Goal: Information Seeking & Learning: Learn about a topic

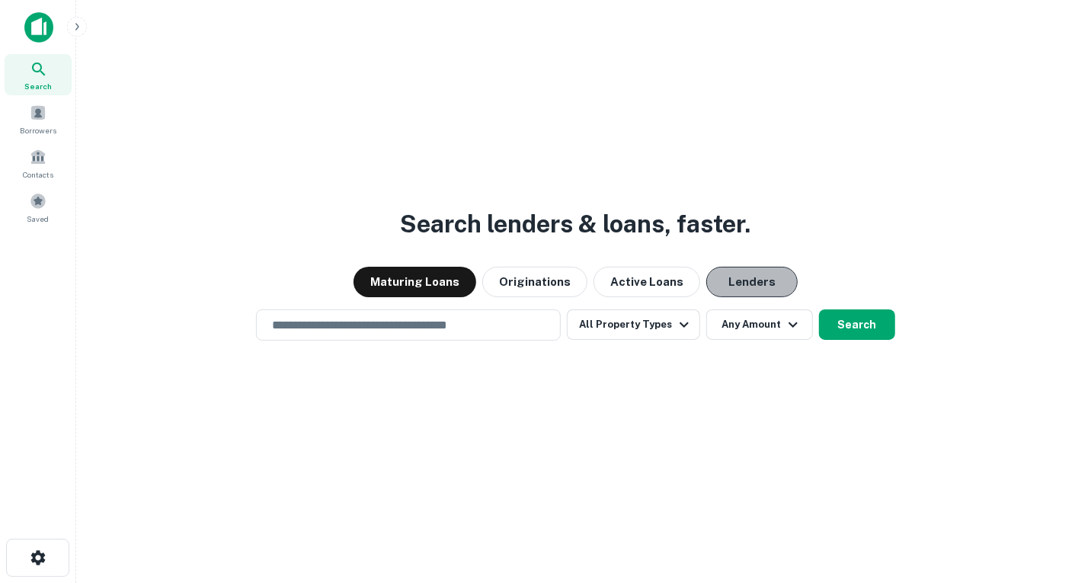
click at [746, 279] on button "Lenders" at bounding box center [751, 282] width 91 height 30
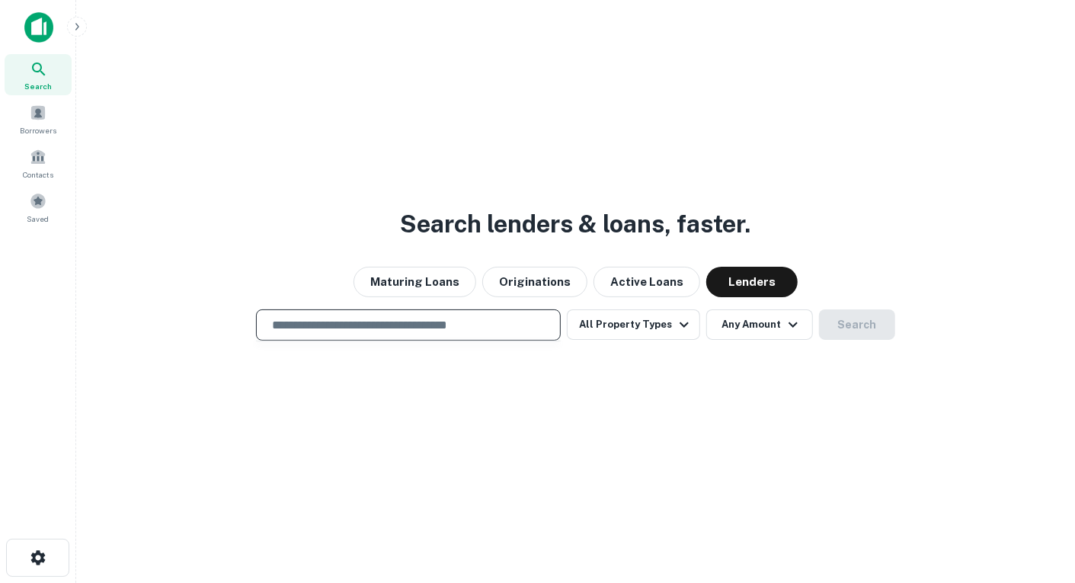
click at [450, 327] on input "text" at bounding box center [408, 325] width 291 height 18
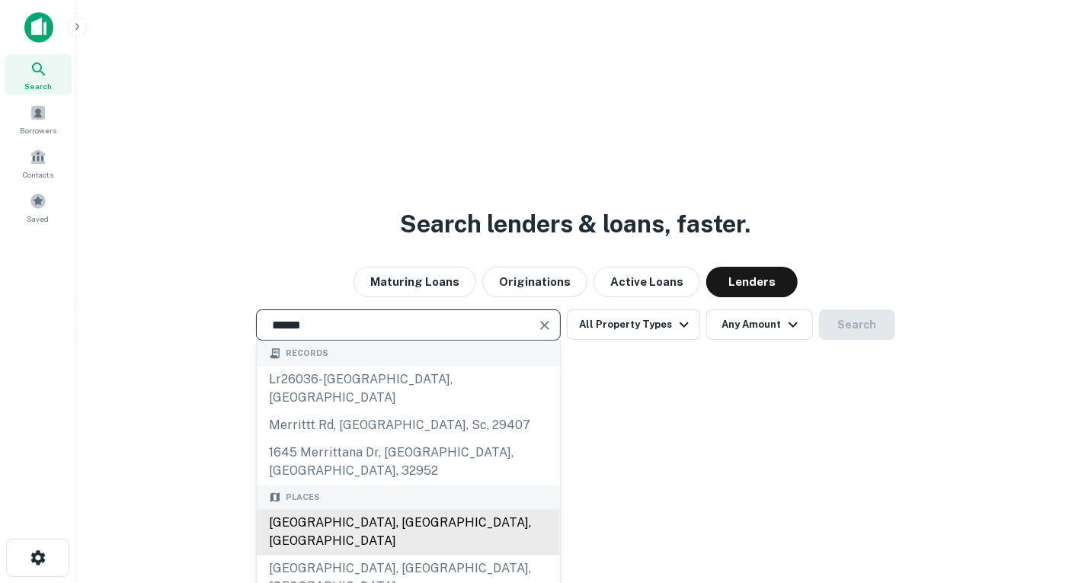
click at [354, 510] on div "Merritt Island, FL, USA" at bounding box center [408, 533] width 303 height 46
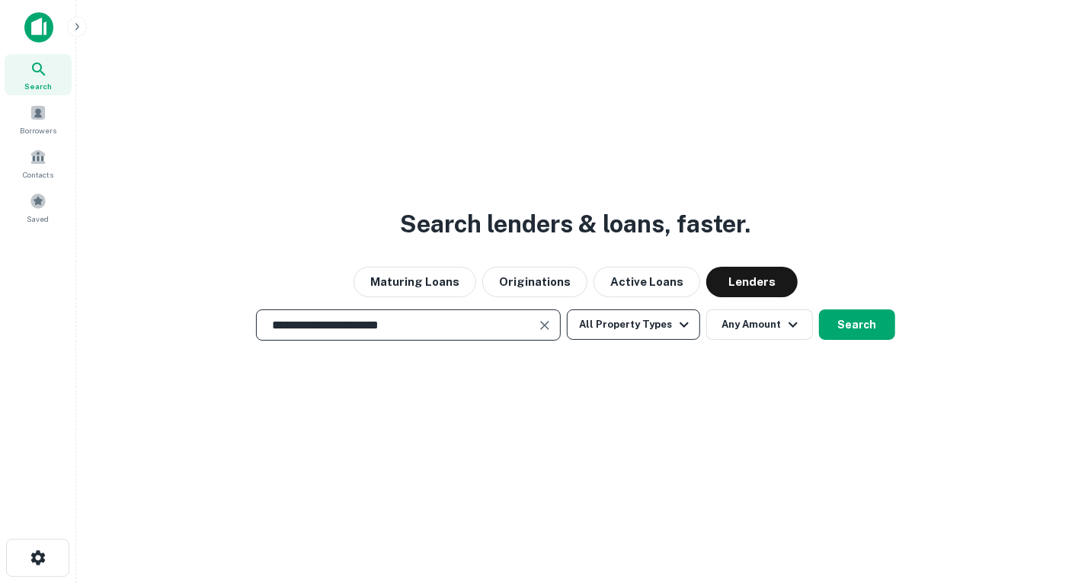
type input "**********"
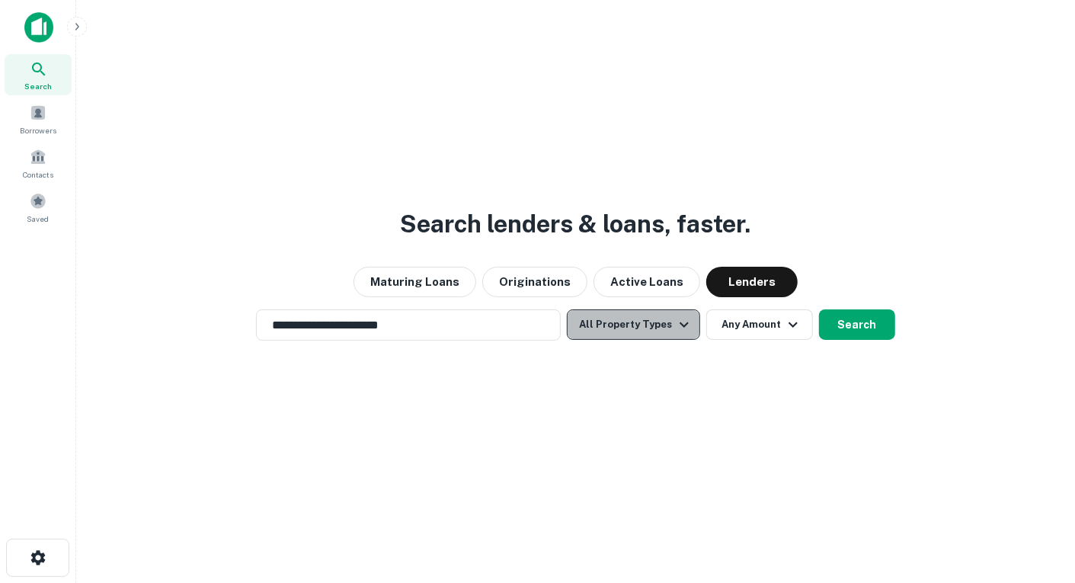
click at [676, 328] on icon "button" at bounding box center [684, 324] width 18 height 18
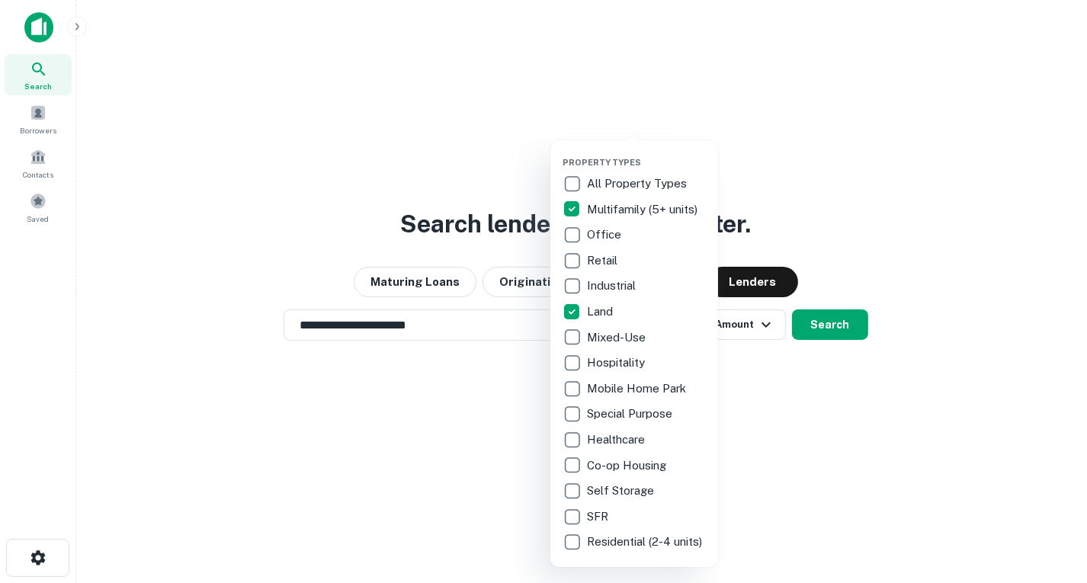
click at [836, 376] on div at bounding box center [543, 291] width 1087 height 583
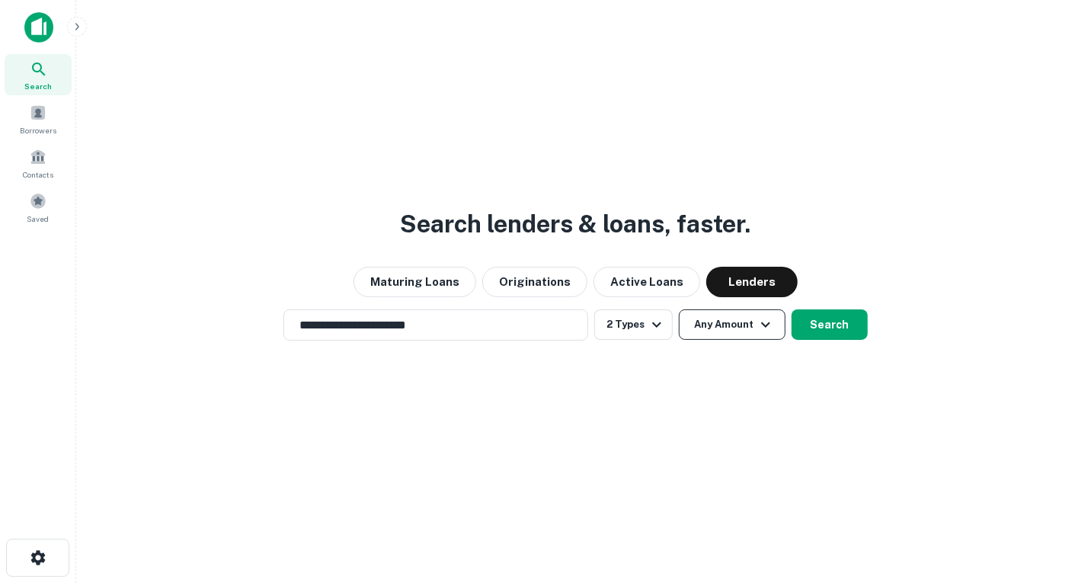
click at [761, 331] on icon "button" at bounding box center [766, 324] width 18 height 18
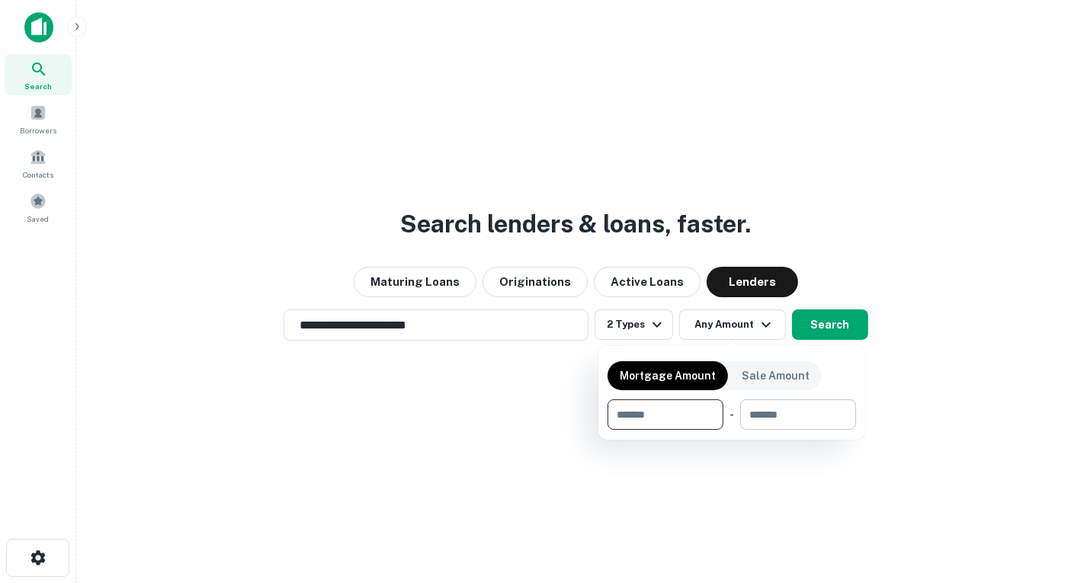
click at [781, 416] on input "number" at bounding box center [792, 414] width 105 height 30
click at [665, 412] on input "number" at bounding box center [659, 414] width 105 height 30
type input "*******"
click at [833, 324] on div at bounding box center [543, 291] width 1087 height 583
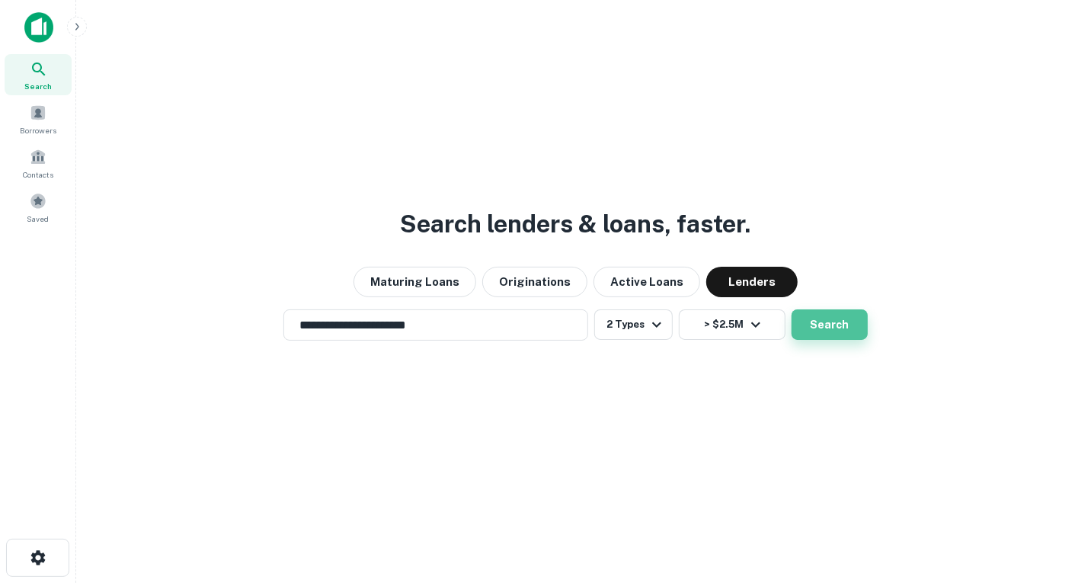
click at [834, 327] on button "Search" at bounding box center [830, 324] width 76 height 30
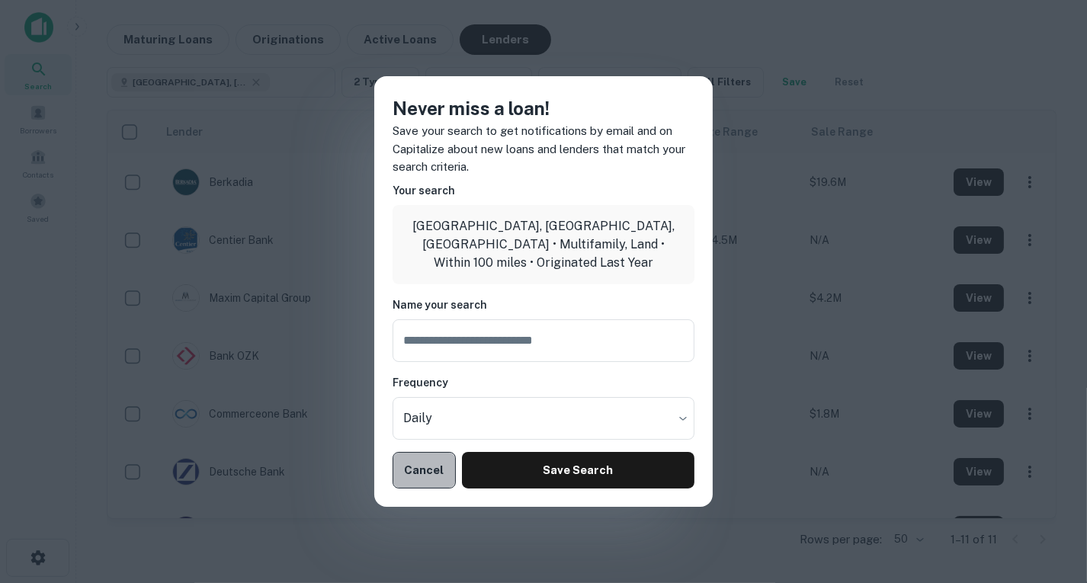
click at [431, 464] on button "Cancel" at bounding box center [423, 470] width 63 height 37
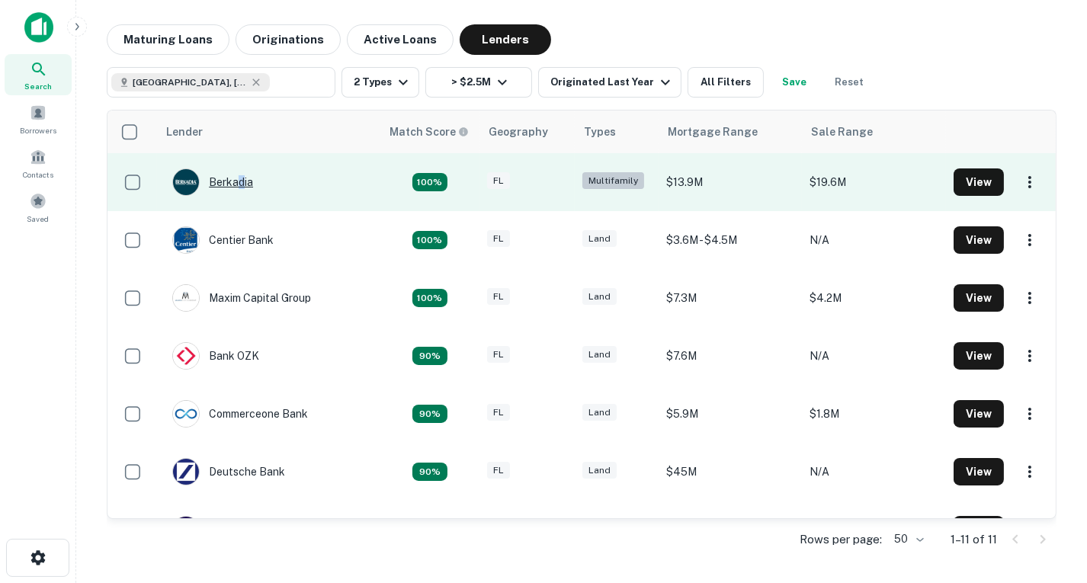
drag, startPoint x: 241, startPoint y: 181, endPoint x: 233, endPoint y: 178, distance: 8.2
click at [239, 182] on div "Berkadia" at bounding box center [212, 181] width 81 height 27
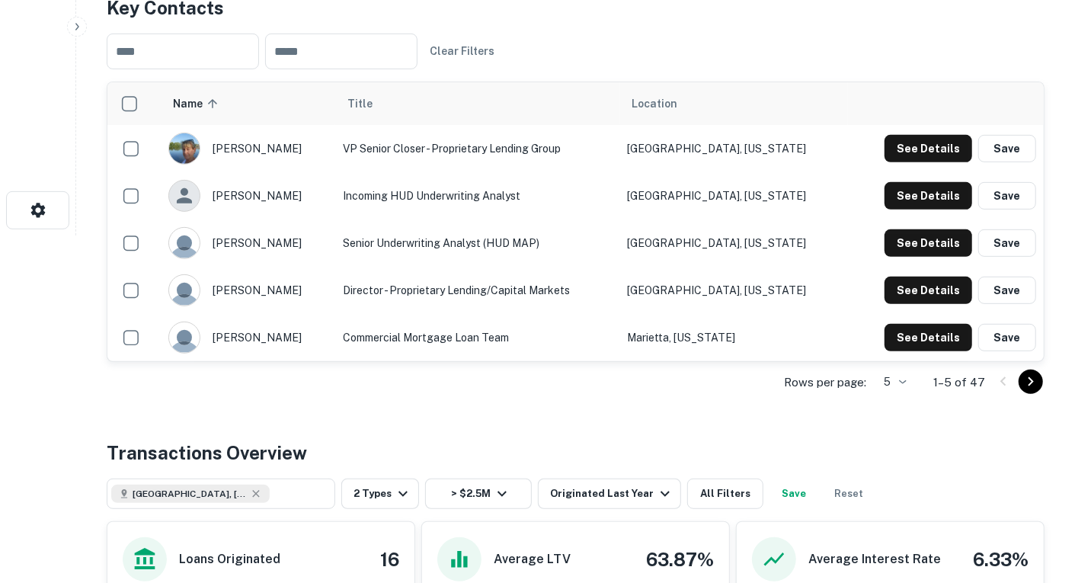
scroll to position [379, 0]
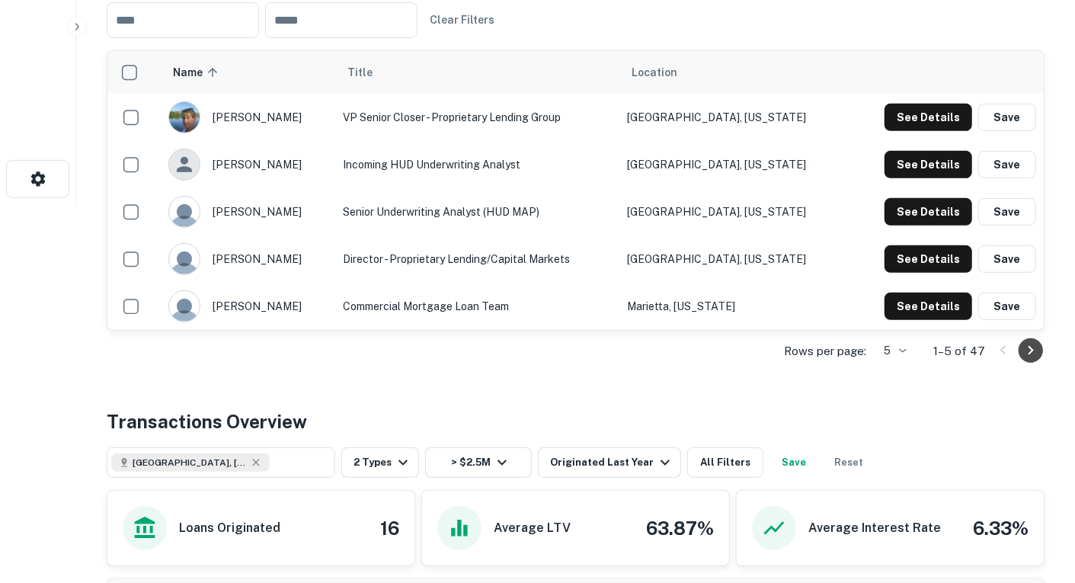
click at [1028, 347] on icon "Go to next page" at bounding box center [1031, 350] width 18 height 18
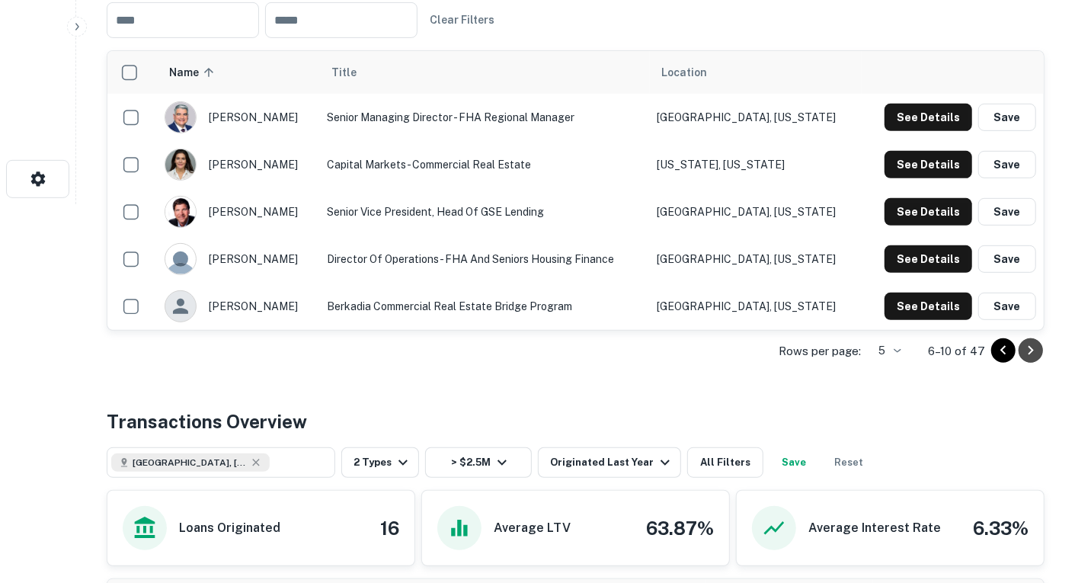
click at [1028, 350] on icon "Go to next page" at bounding box center [1031, 350] width 18 height 18
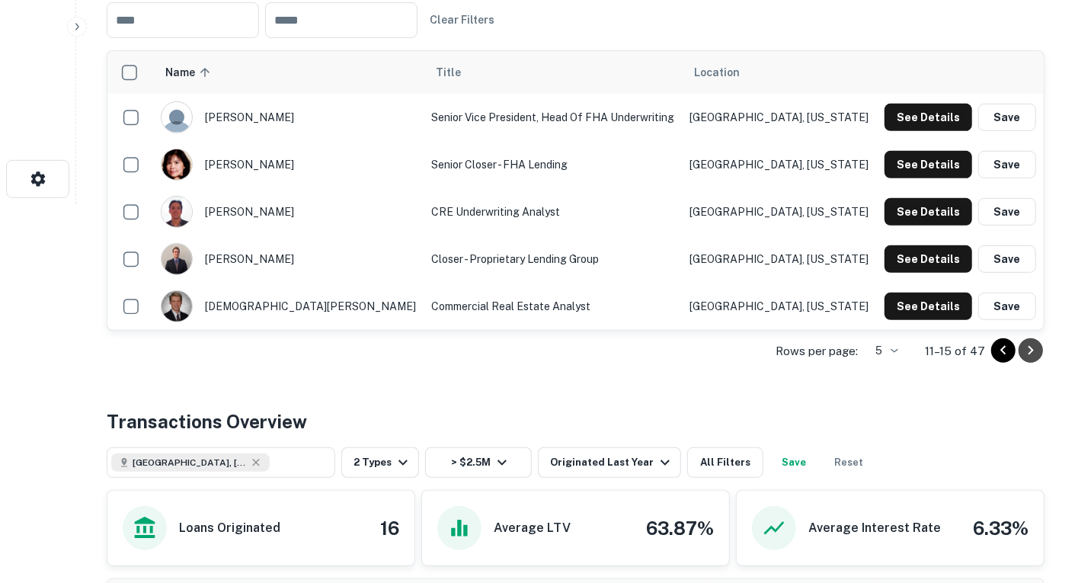
click at [1030, 354] on icon "Go to next page" at bounding box center [1031, 350] width 18 height 18
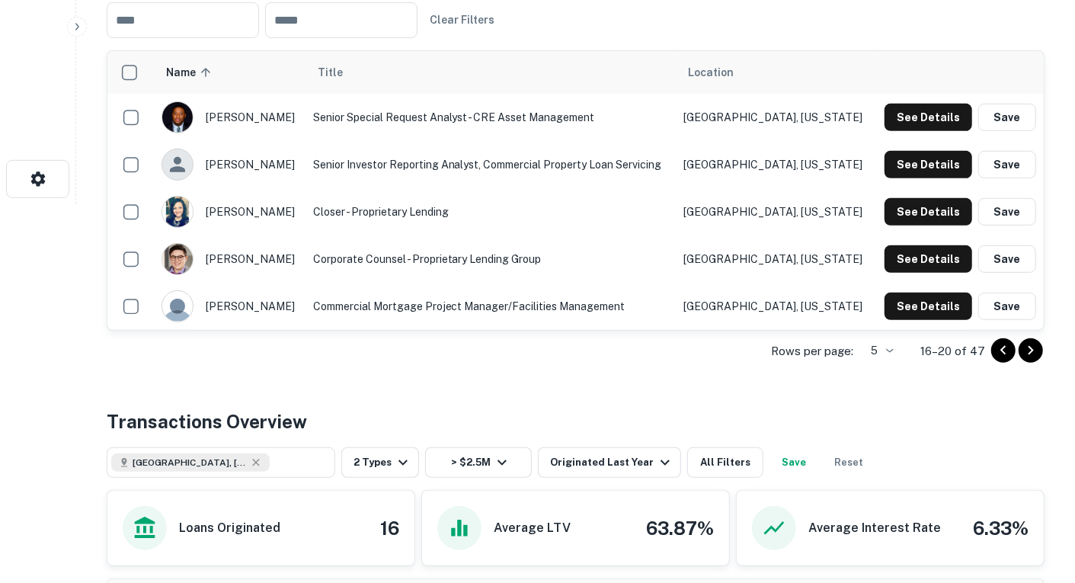
click at [1024, 345] on icon "Go to next page" at bounding box center [1031, 350] width 18 height 18
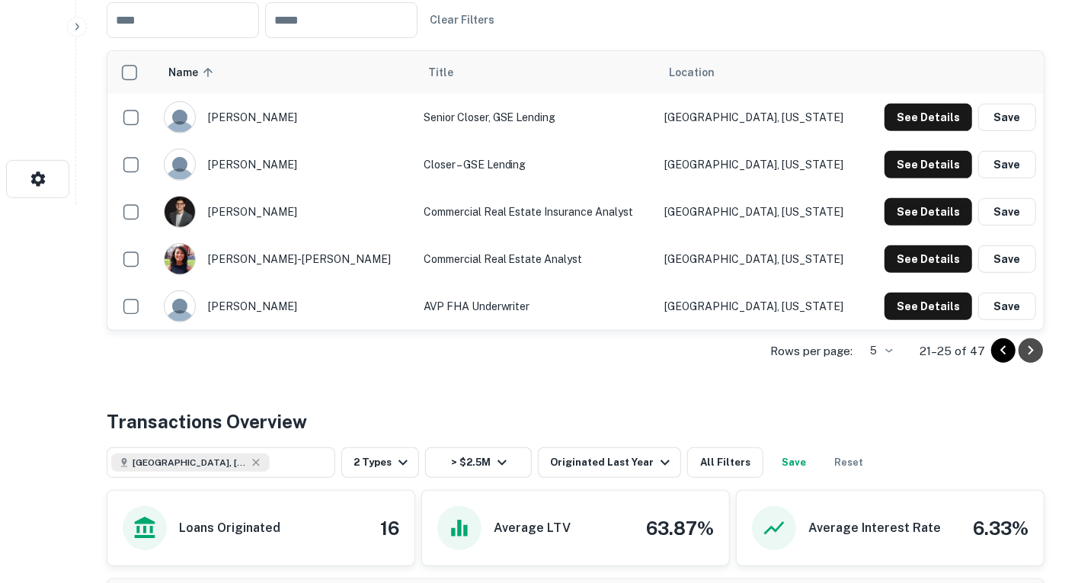
click at [1033, 354] on icon "Go to next page" at bounding box center [1031, 350] width 18 height 18
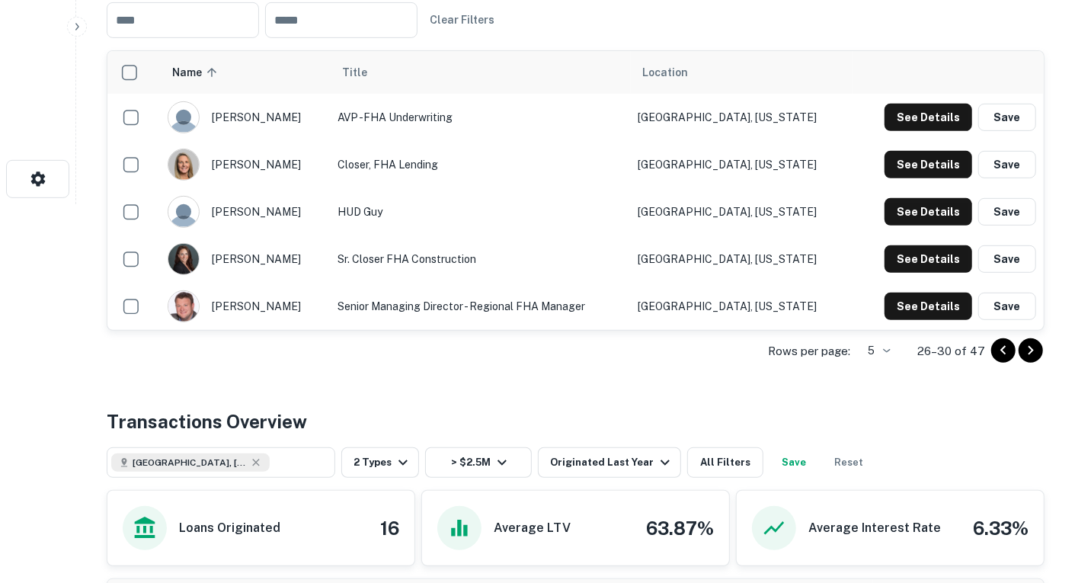
click at [1031, 351] on icon "Go to next page" at bounding box center [1031, 350] width 18 height 18
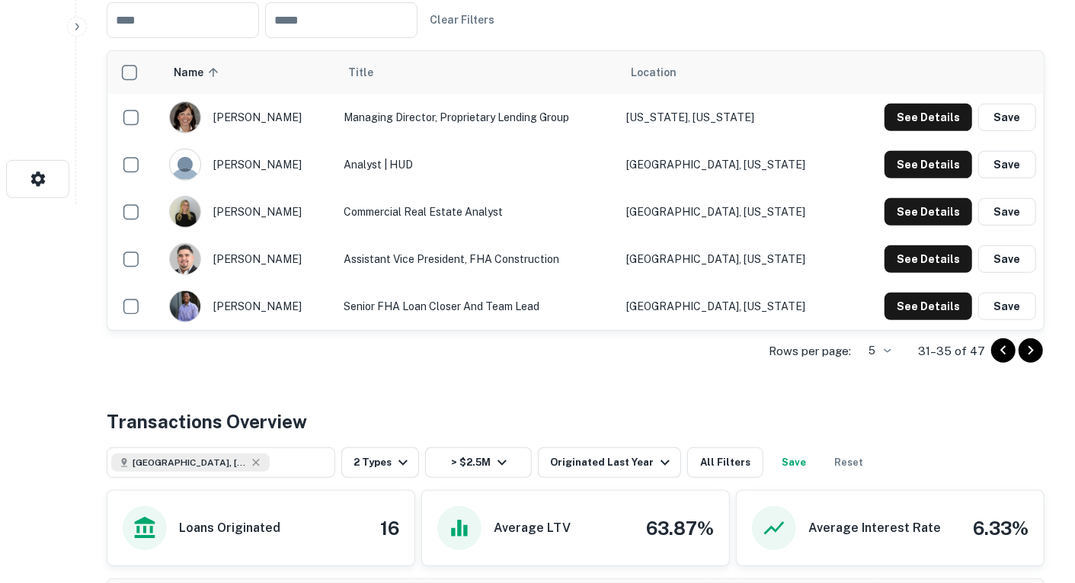
click at [1034, 342] on icon "Go to next page" at bounding box center [1031, 350] width 18 height 18
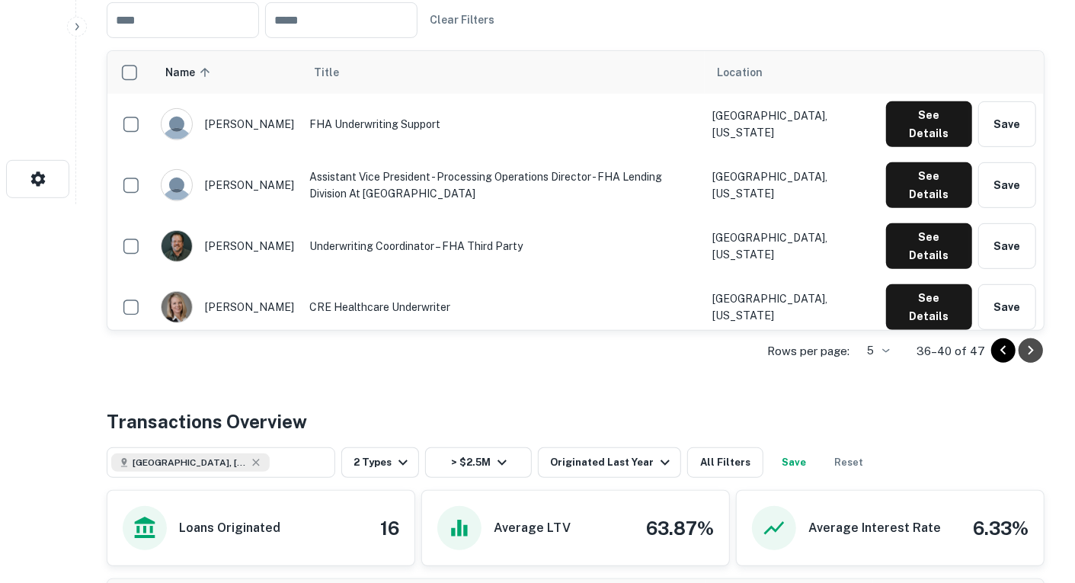
click at [1027, 346] on icon "Go to next page" at bounding box center [1031, 350] width 18 height 18
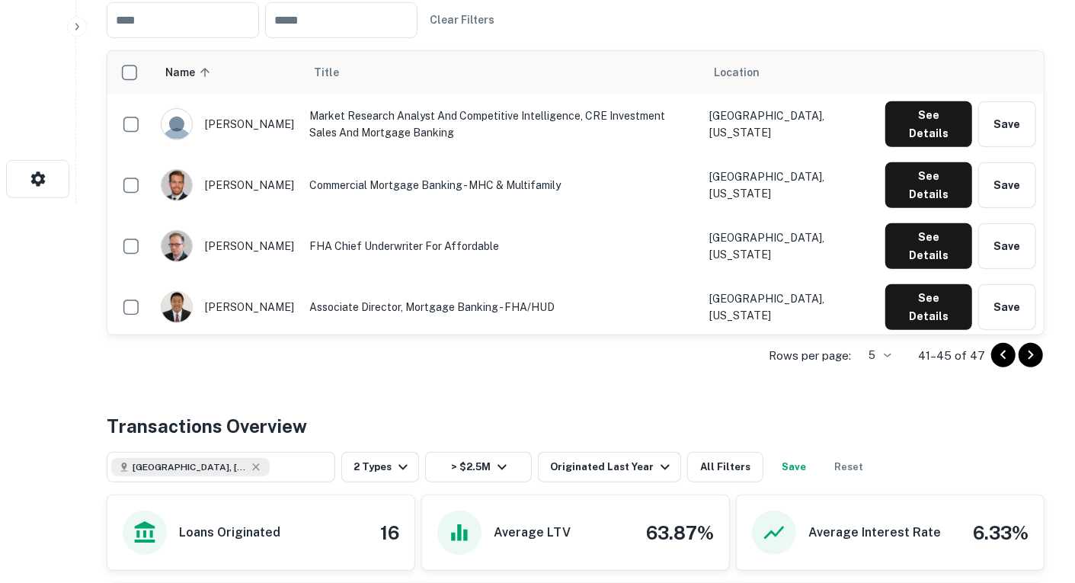
click at [1031, 355] on icon "Go to next page" at bounding box center [1031, 355] width 5 height 9
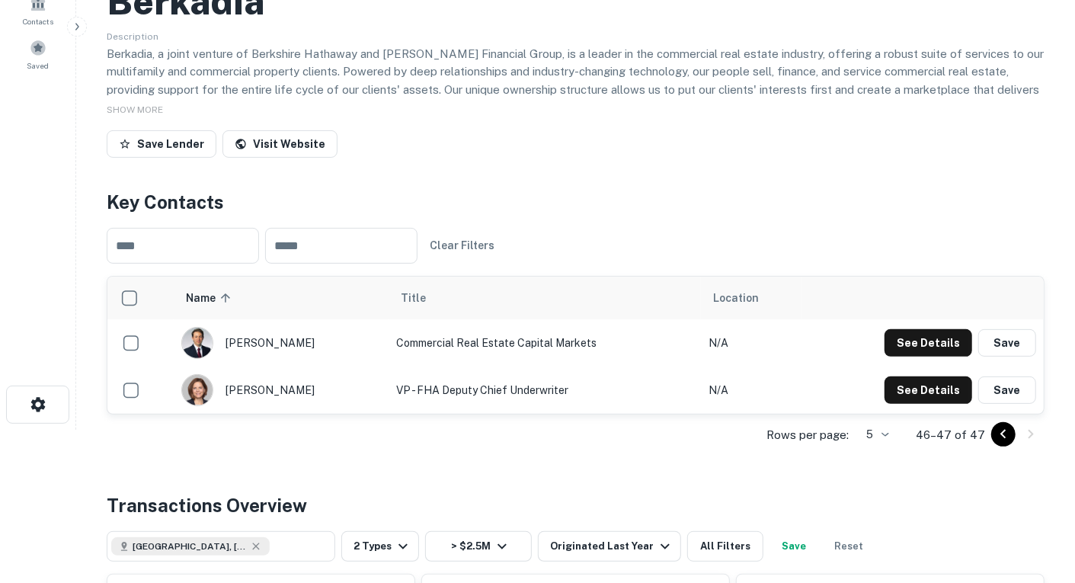
scroll to position [228, 0]
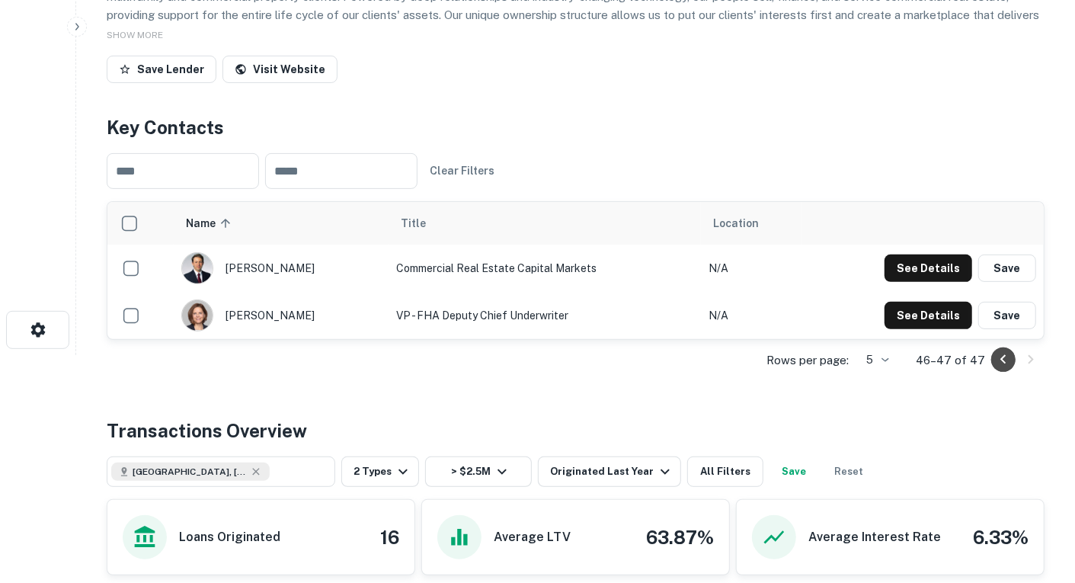
click at [997, 360] on icon "Go to previous page" at bounding box center [1003, 360] width 18 height 18
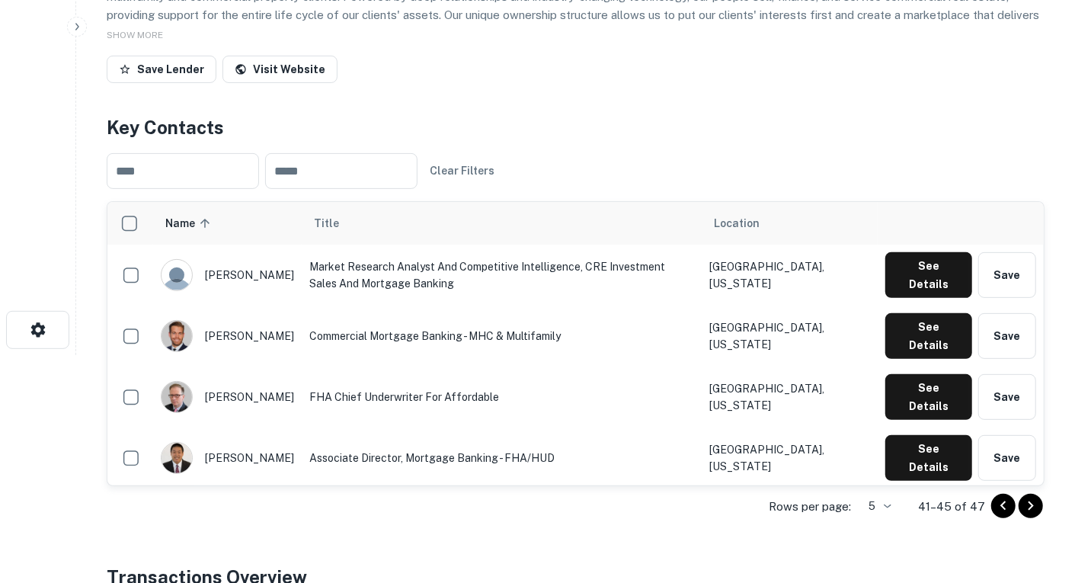
scroll to position [304, 0]
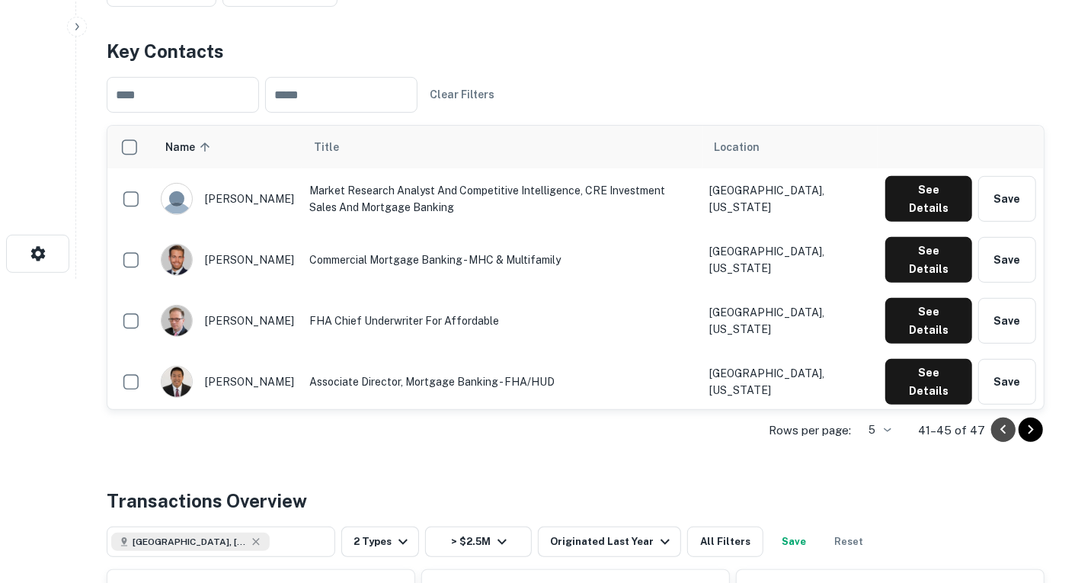
click at [1009, 429] on icon "Go to previous page" at bounding box center [1003, 430] width 18 height 18
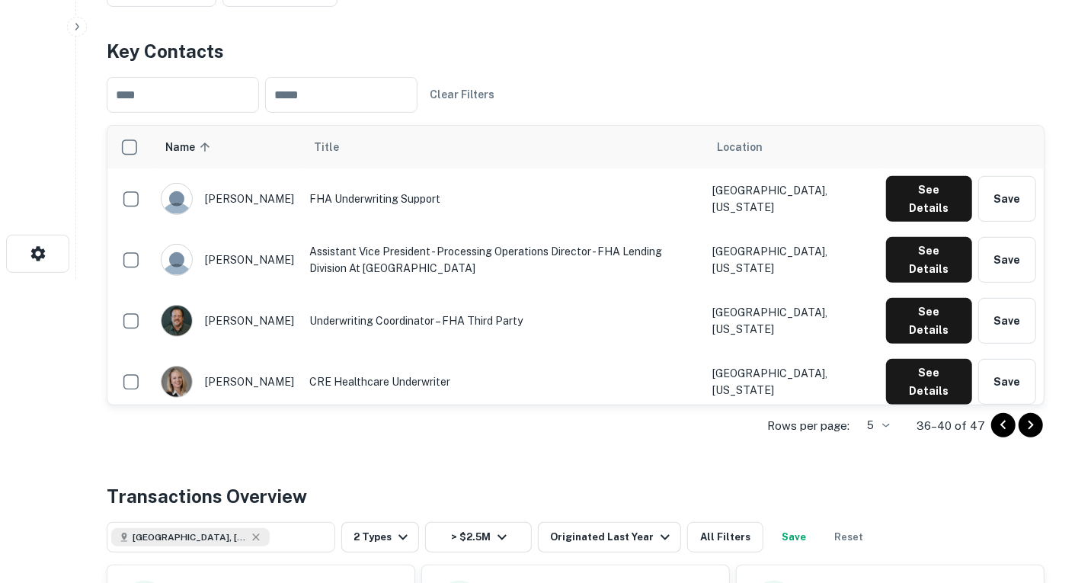
click at [1030, 427] on icon "Go to next page" at bounding box center [1031, 425] width 18 height 18
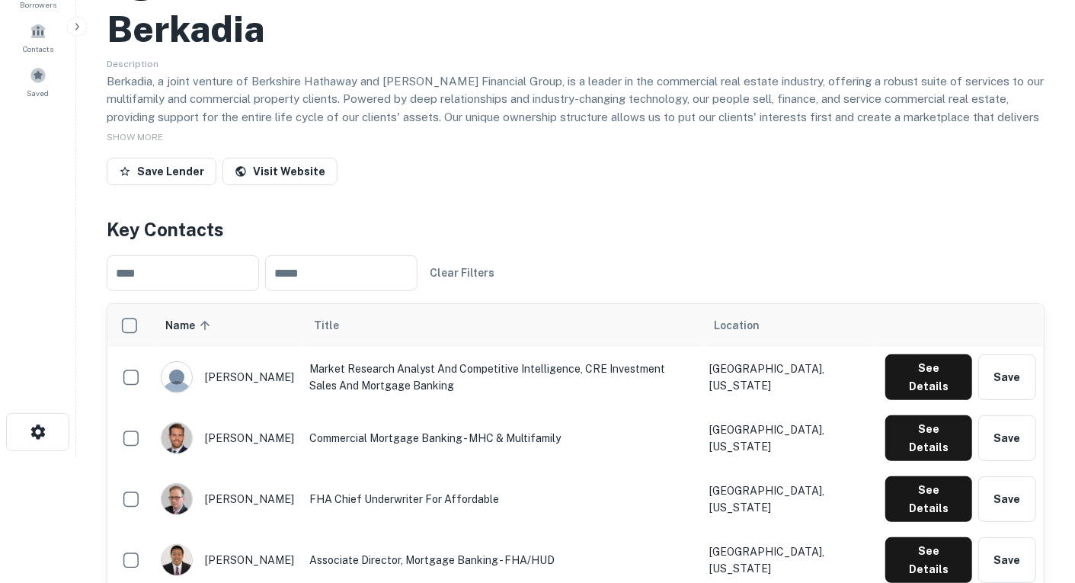
scroll to position [152, 0]
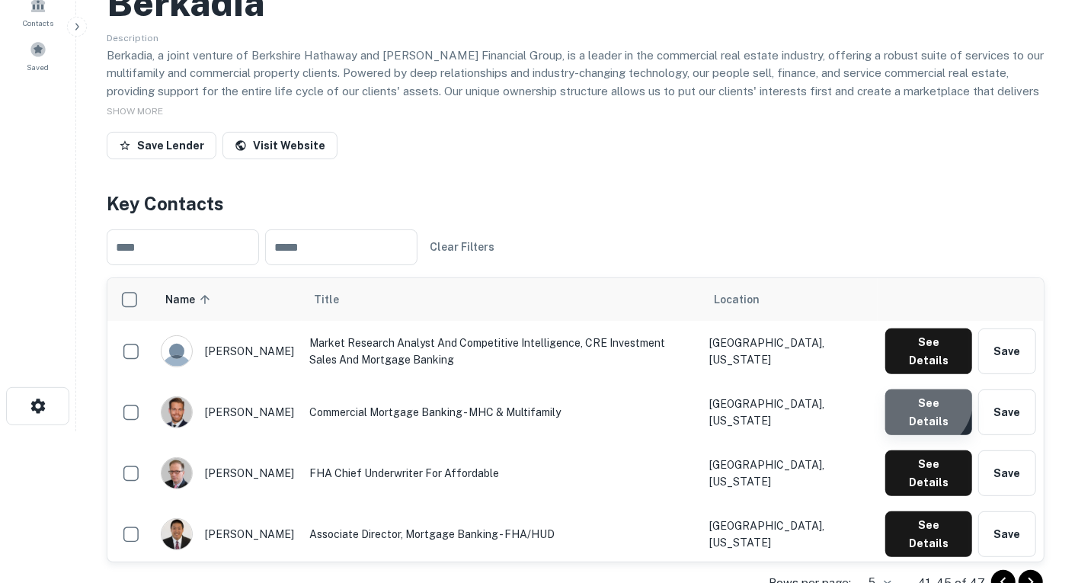
click at [918, 374] on button "See Details" at bounding box center [929, 351] width 87 height 46
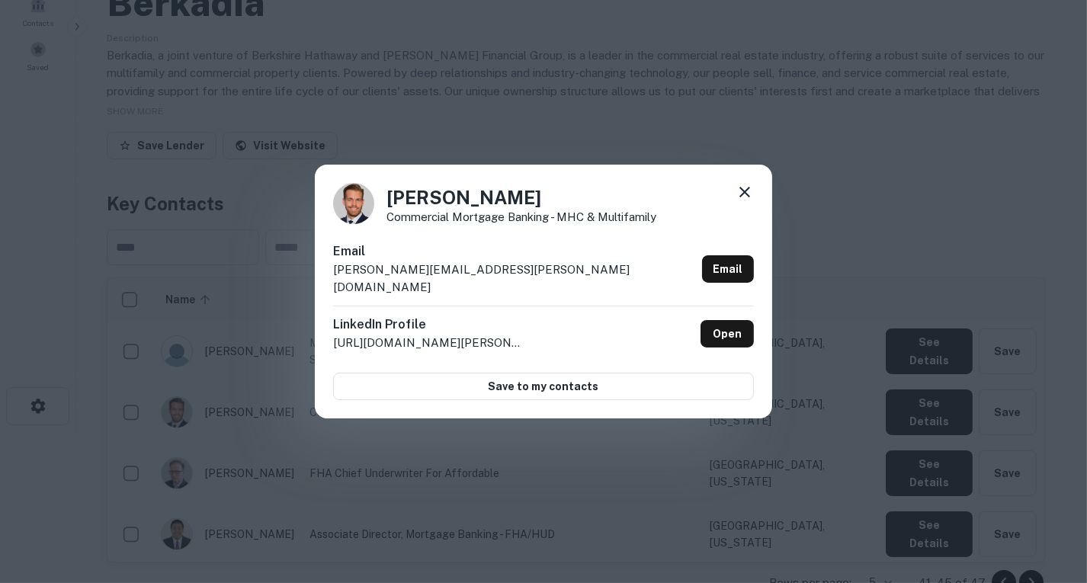
click at [59, 195] on div "Aron Procuniar Commercial Mortgage Banking - MHC & Multifamily Email aron.procu…" at bounding box center [543, 291] width 1087 height 583
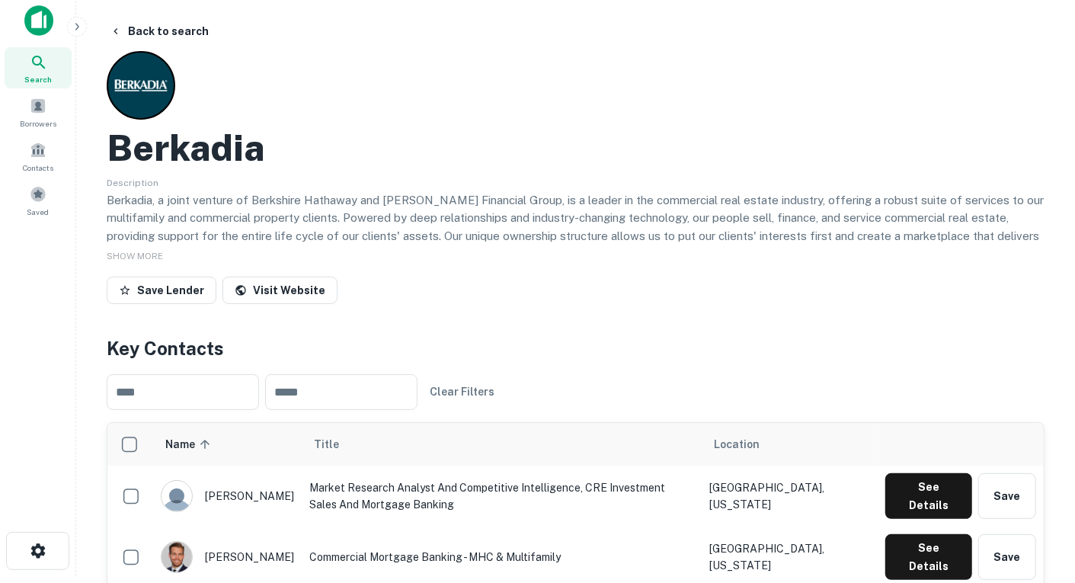
scroll to position [0, 0]
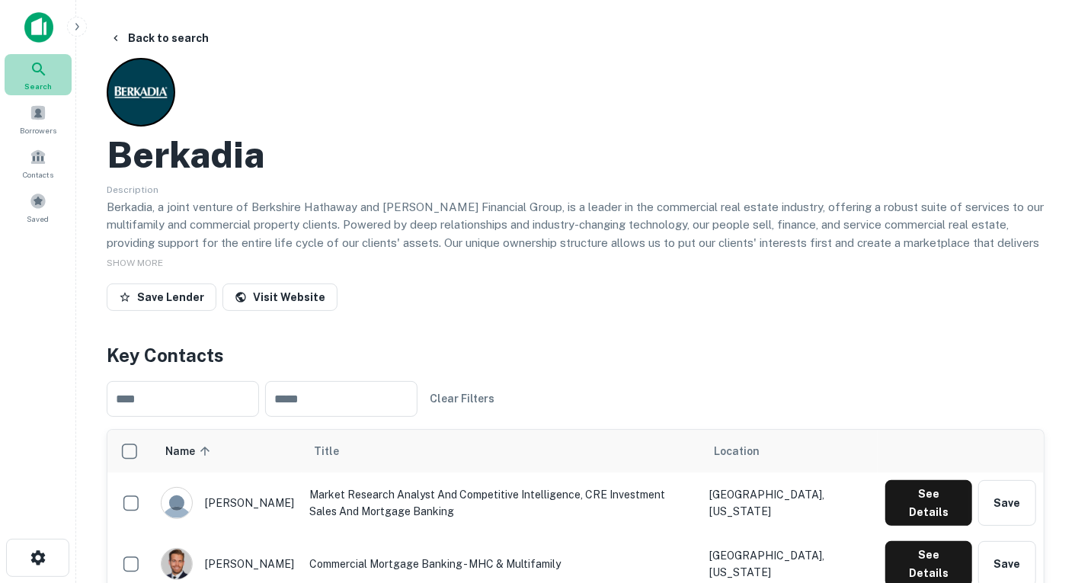
click at [40, 79] on div "Search" at bounding box center [38, 74] width 67 height 41
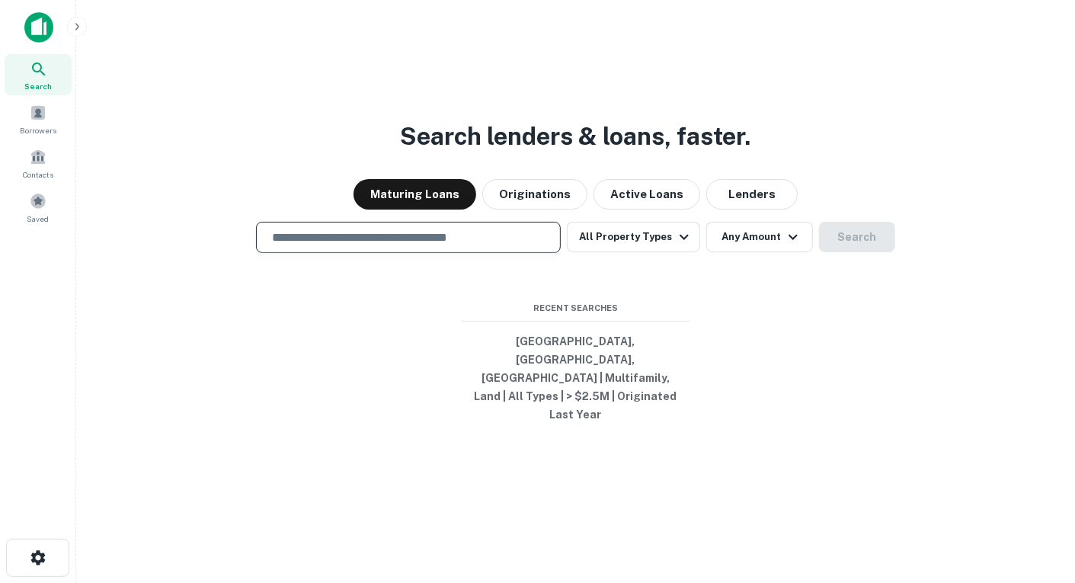
click at [467, 246] on input "text" at bounding box center [408, 238] width 291 height 18
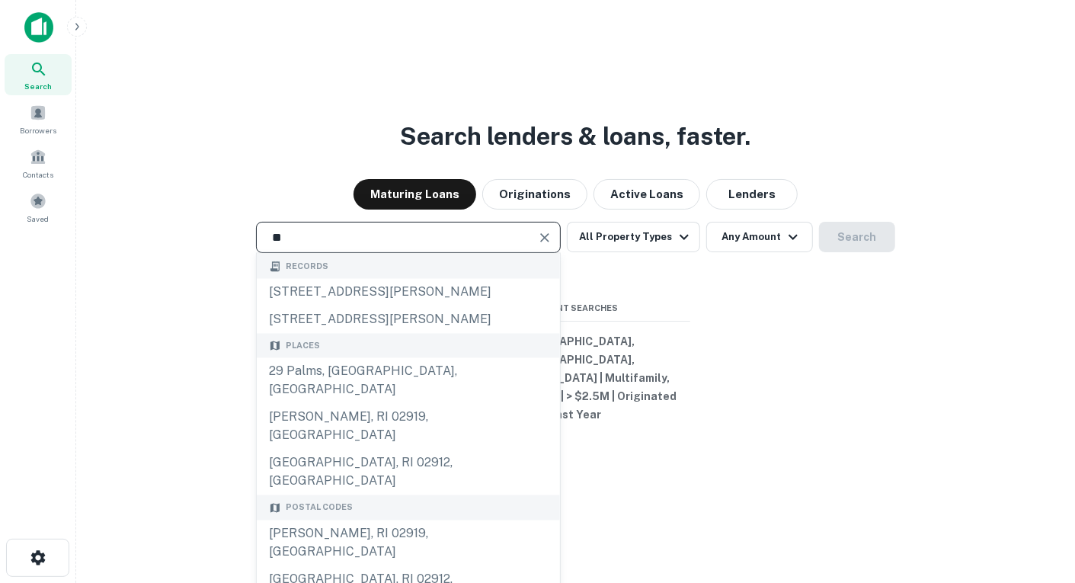
type input "*"
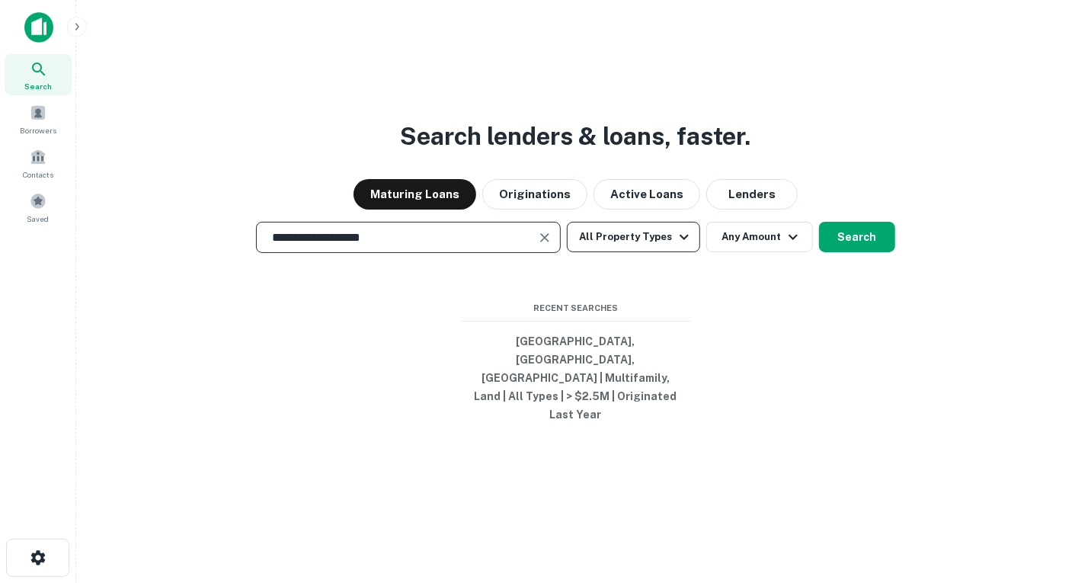
type input "**********"
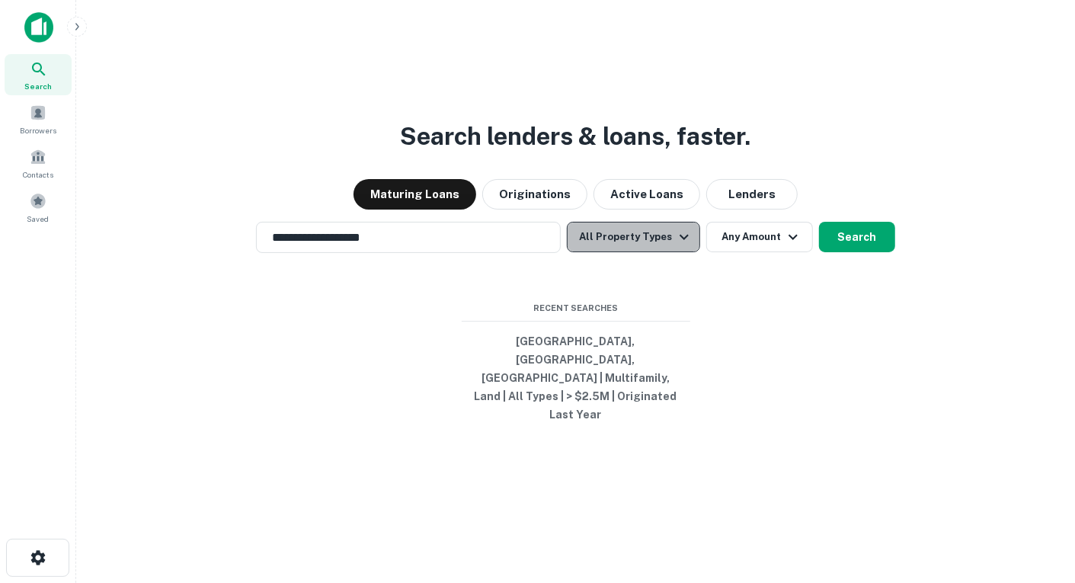
click at [687, 246] on icon "button" at bounding box center [684, 237] width 18 height 18
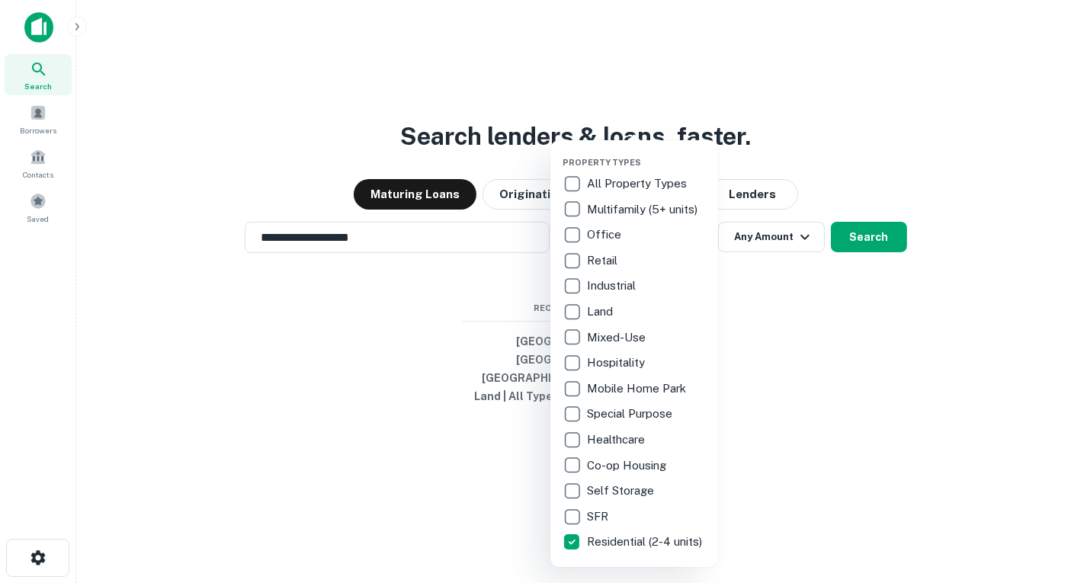
click at [861, 370] on div at bounding box center [543, 291] width 1087 height 583
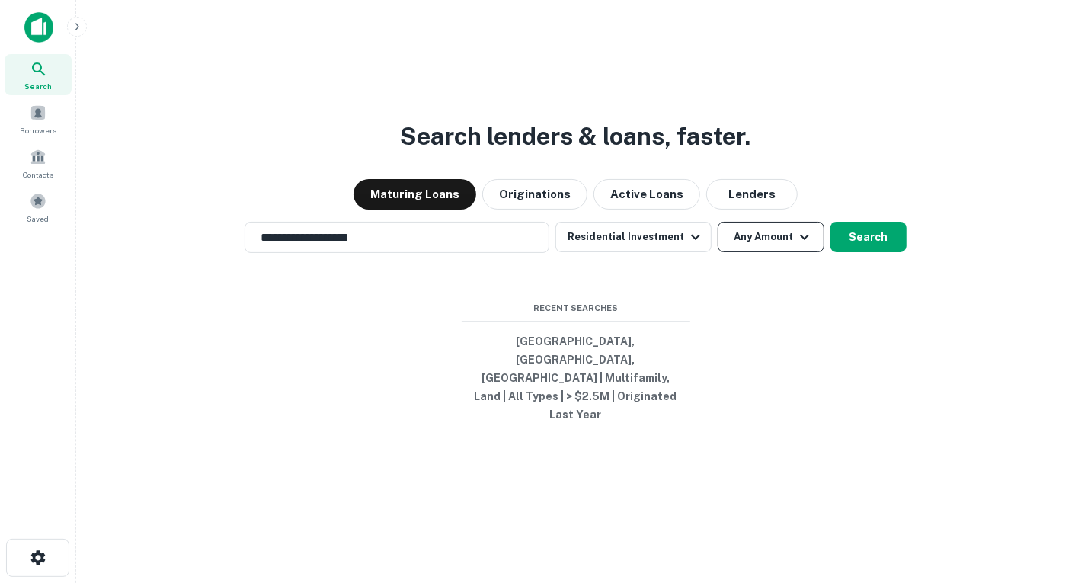
click at [804, 246] on icon "button" at bounding box center [805, 237] width 18 height 18
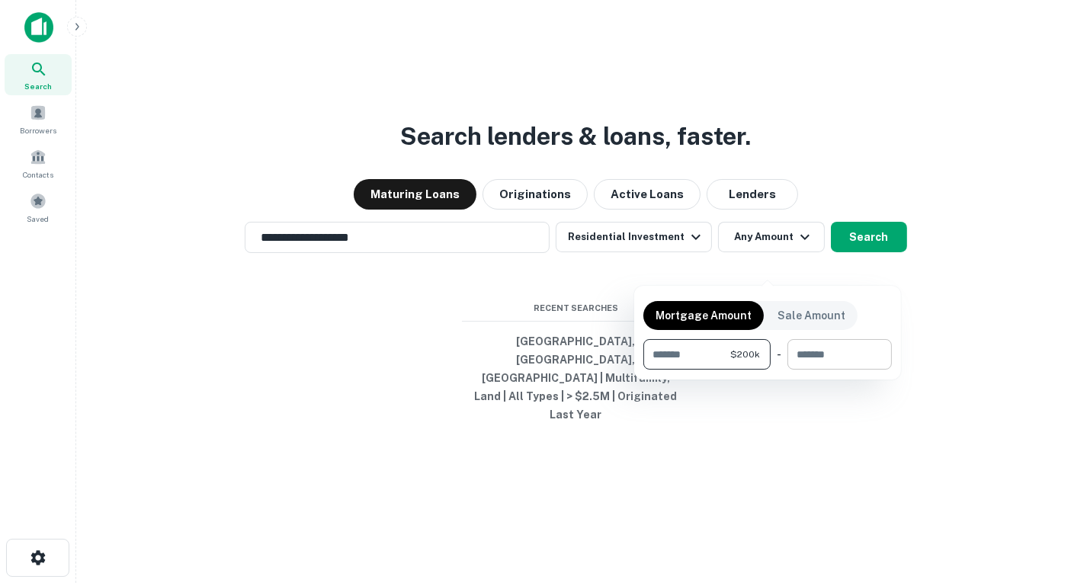
type input "******"
click at [824, 353] on input "number" at bounding box center [834, 354] width 94 height 30
type input "******"
drag, startPoint x: 780, startPoint y: 396, endPoint x: 788, endPoint y: 386, distance: 12.4
click at [780, 396] on div at bounding box center [543, 291] width 1087 height 583
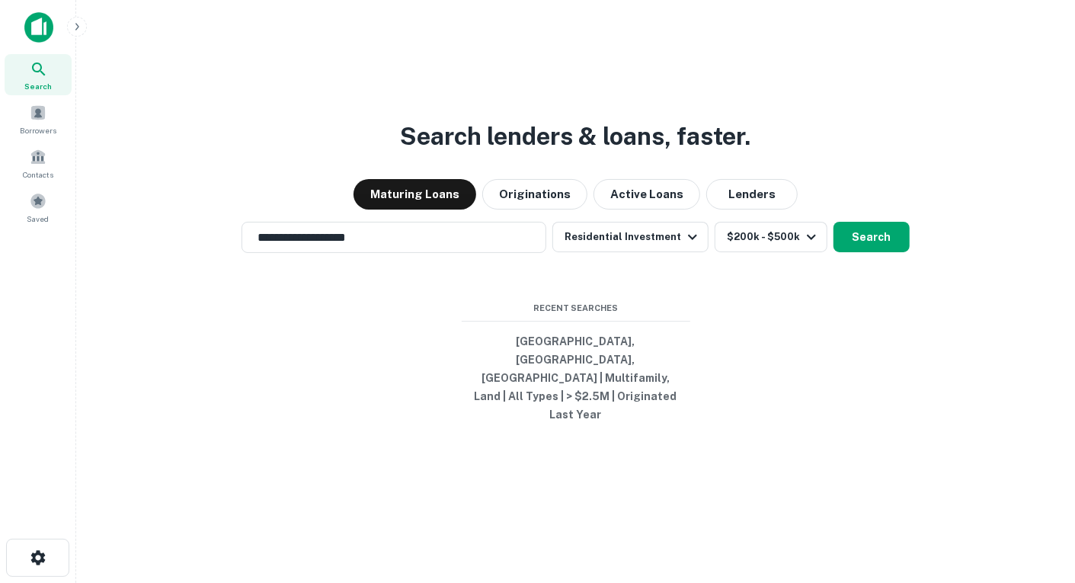
click at [858, 252] on button "Search" at bounding box center [872, 237] width 76 height 30
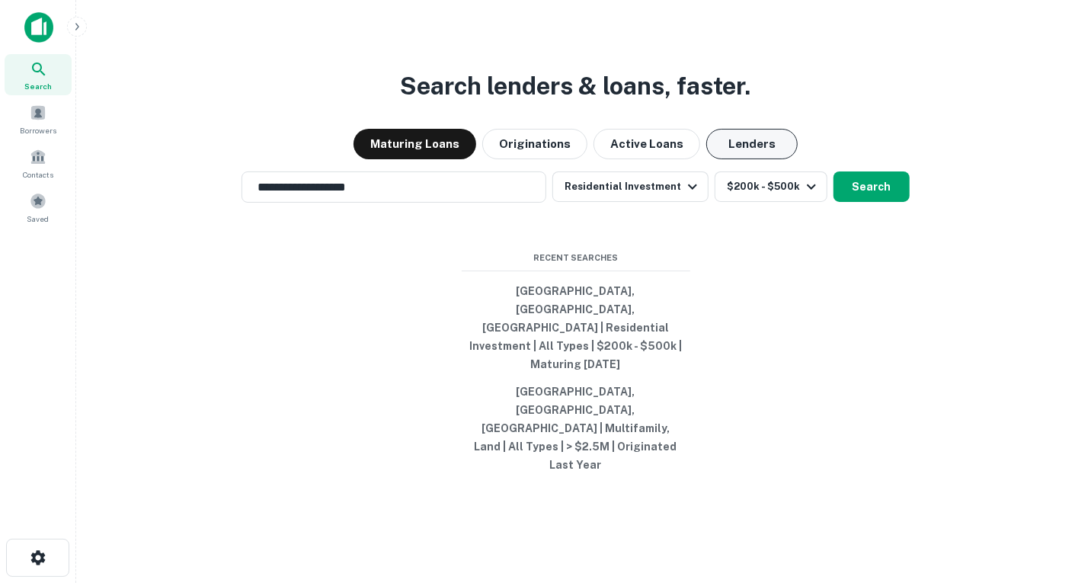
click at [728, 159] on button "Lenders" at bounding box center [751, 144] width 91 height 30
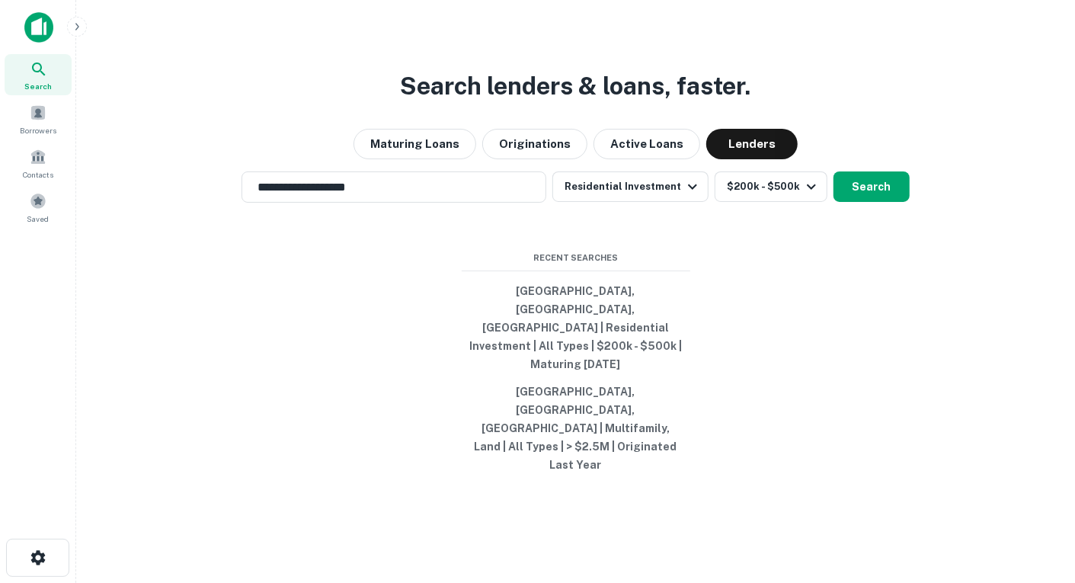
drag, startPoint x: 868, startPoint y: 239, endPoint x: 864, endPoint y: 232, distance: 7.8
click at [867, 202] on button "Search" at bounding box center [872, 186] width 76 height 30
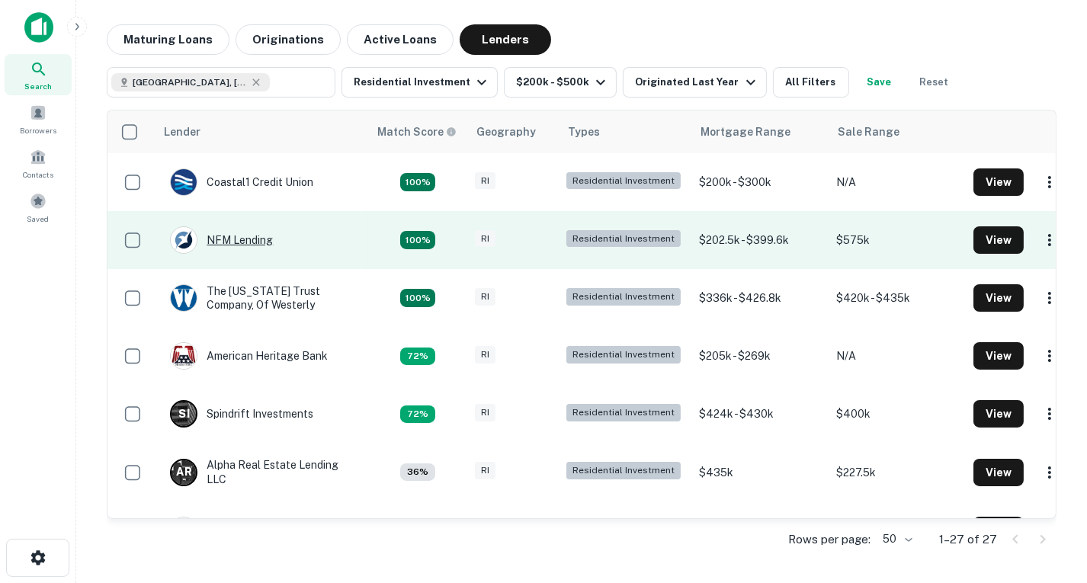
click at [245, 238] on div "NFM Lending" at bounding box center [221, 239] width 103 height 27
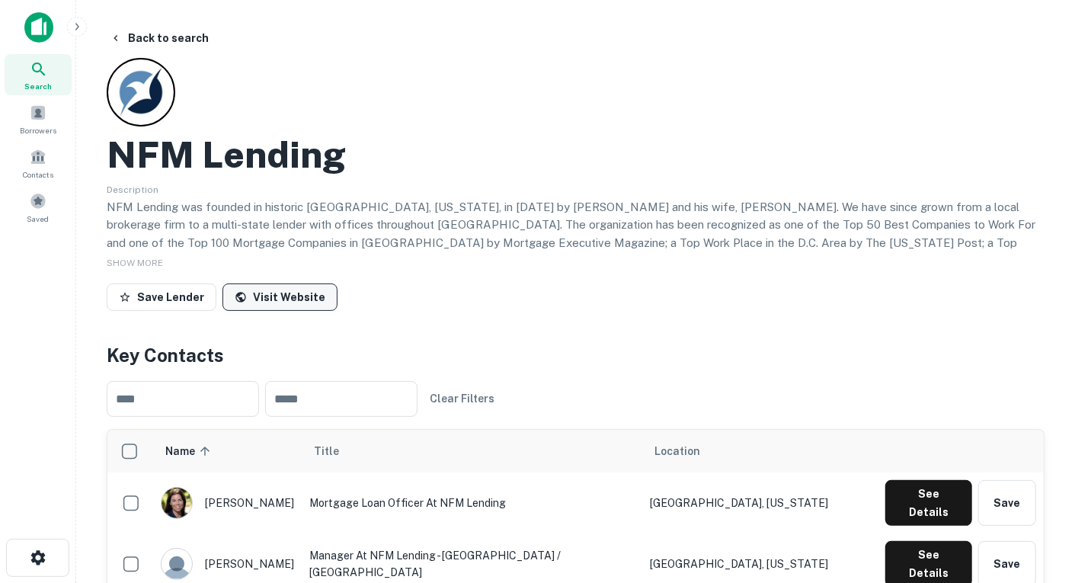
click at [299, 298] on link "Visit Website" at bounding box center [280, 296] width 115 height 27
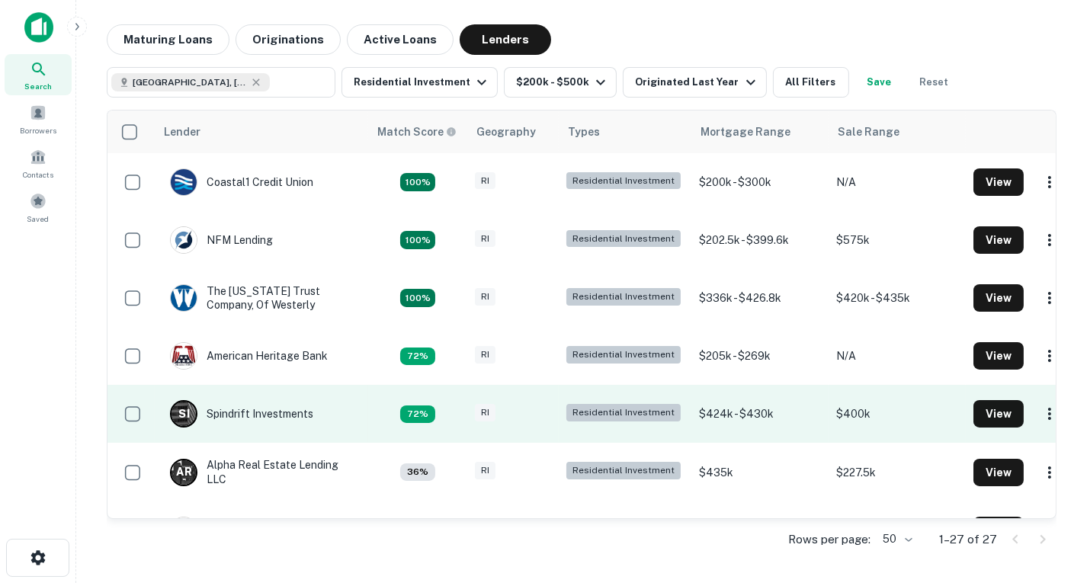
click at [631, 411] on div "Residential Investment" at bounding box center [623, 413] width 114 height 18
click at [248, 415] on div "S I Spindrift Investments" at bounding box center [241, 413] width 143 height 27
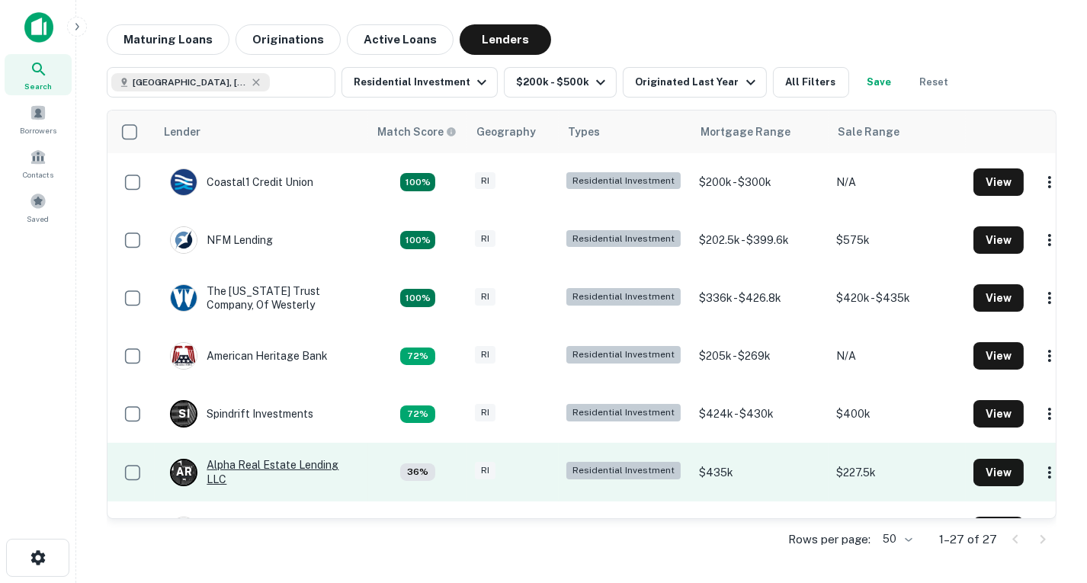
click at [254, 463] on div "A R Alpha Real Estate Lending LLC" at bounding box center [261, 471] width 183 height 27
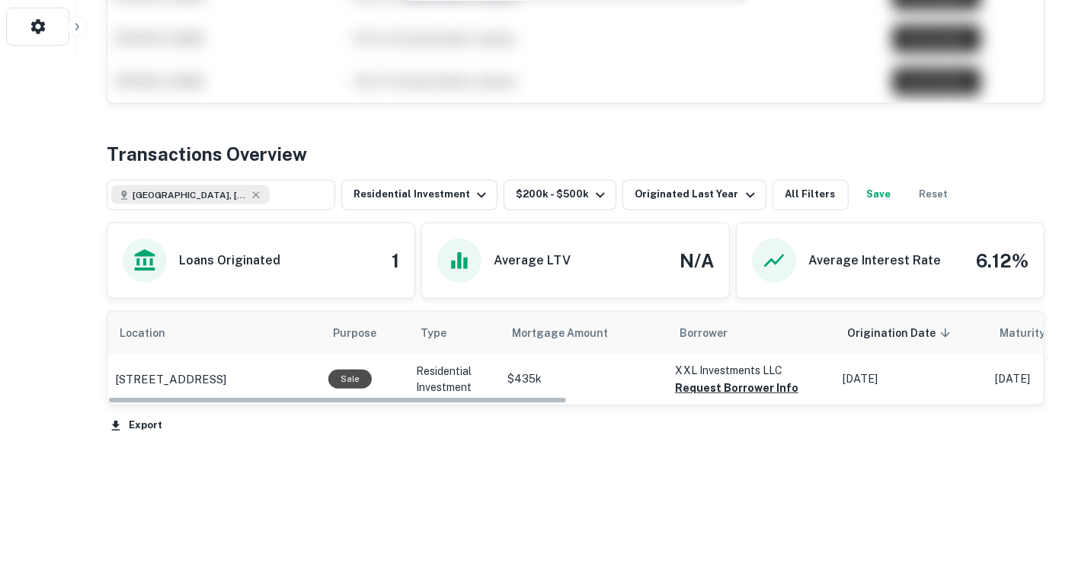
drag, startPoint x: 536, startPoint y: 397, endPoint x: 362, endPoint y: 486, distance: 195.3
click at [366, 493] on div "Back to search A R Alpha Real Estate Lending LLC Save Lender Key Contacts ​ ​ C…" at bounding box center [575, 38] width 975 height 1090
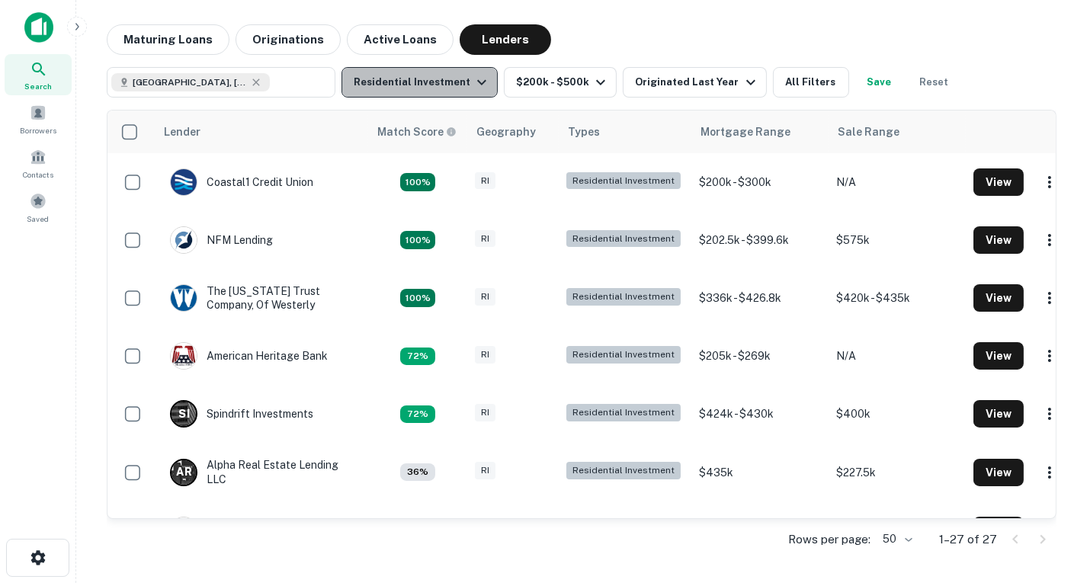
click at [477, 83] on icon "button" at bounding box center [481, 82] width 9 height 5
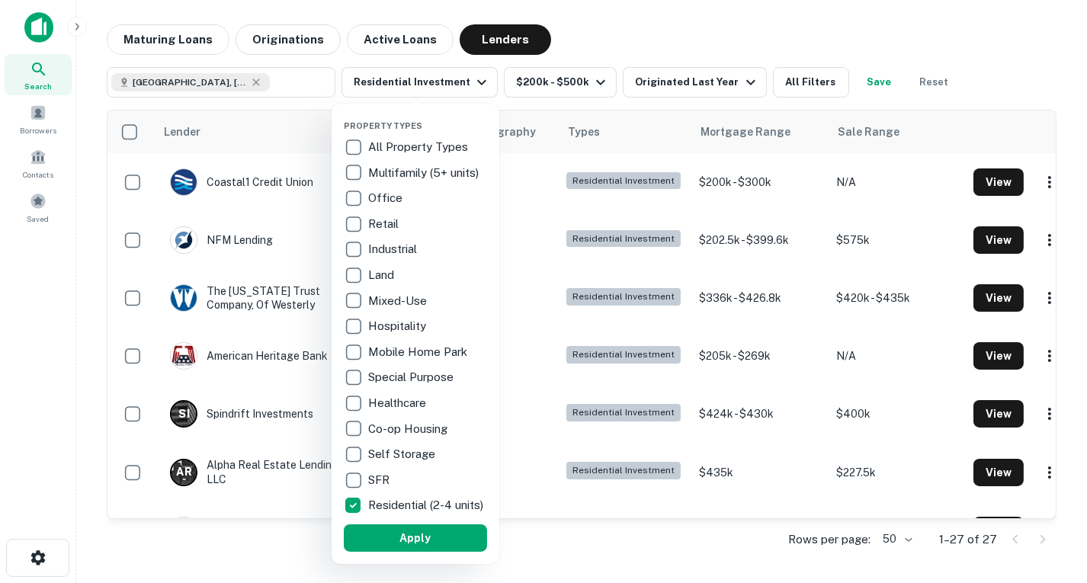
click at [469, 80] on div at bounding box center [543, 291] width 1087 height 583
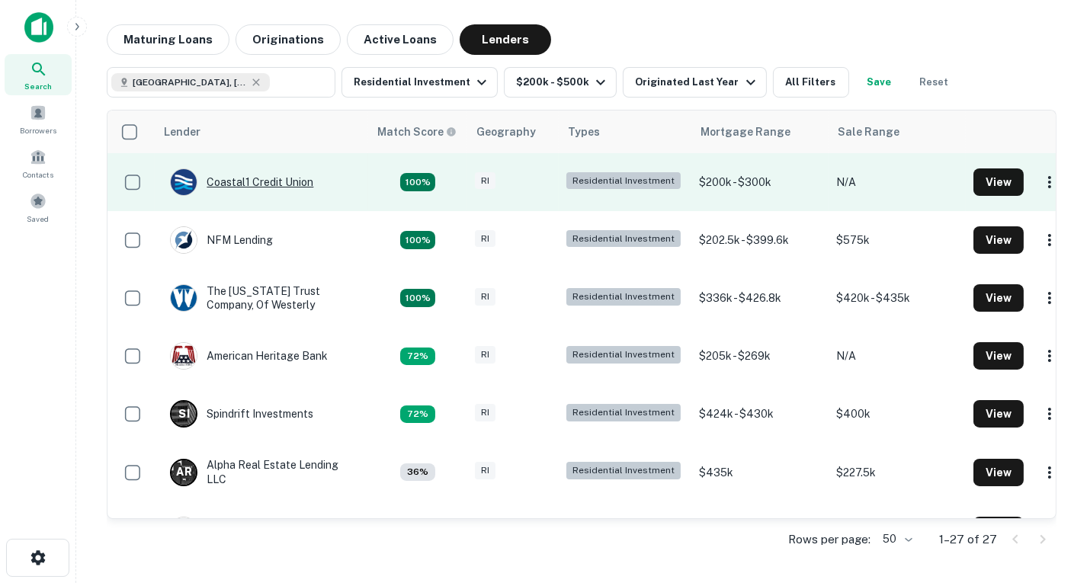
click at [249, 174] on div "Coastal1 Credit Union" at bounding box center [241, 181] width 143 height 27
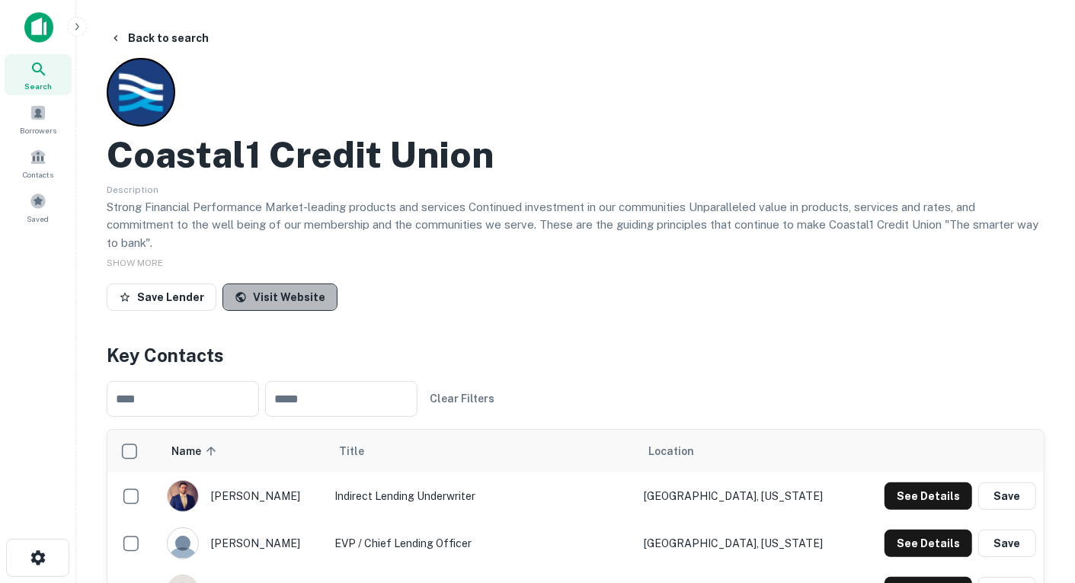
click at [274, 293] on link "Visit Website" at bounding box center [280, 296] width 115 height 27
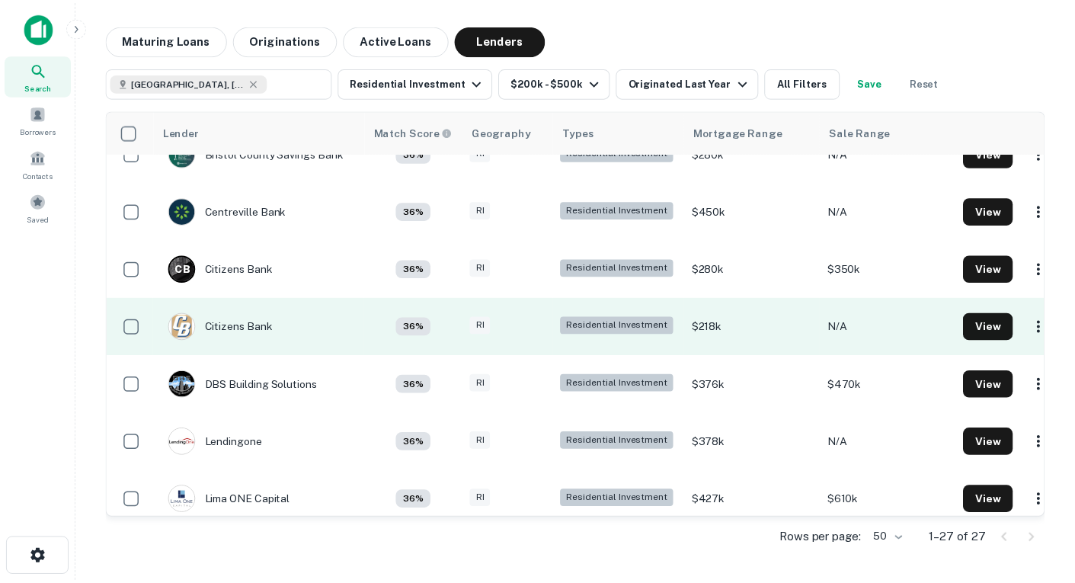
scroll to position [685, 0]
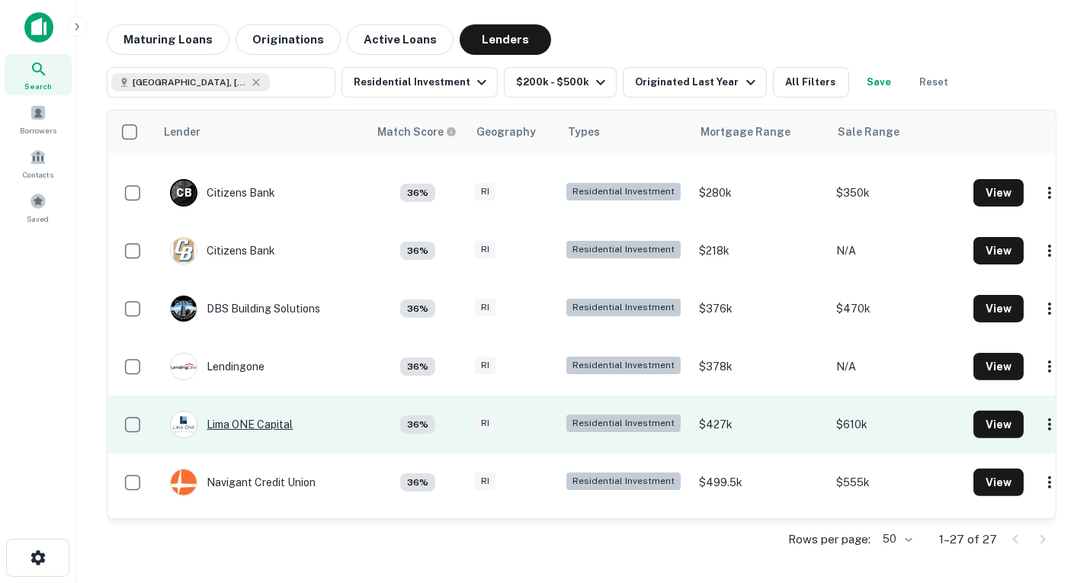
click at [248, 421] on div "Lima ONE Capital" at bounding box center [231, 424] width 123 height 27
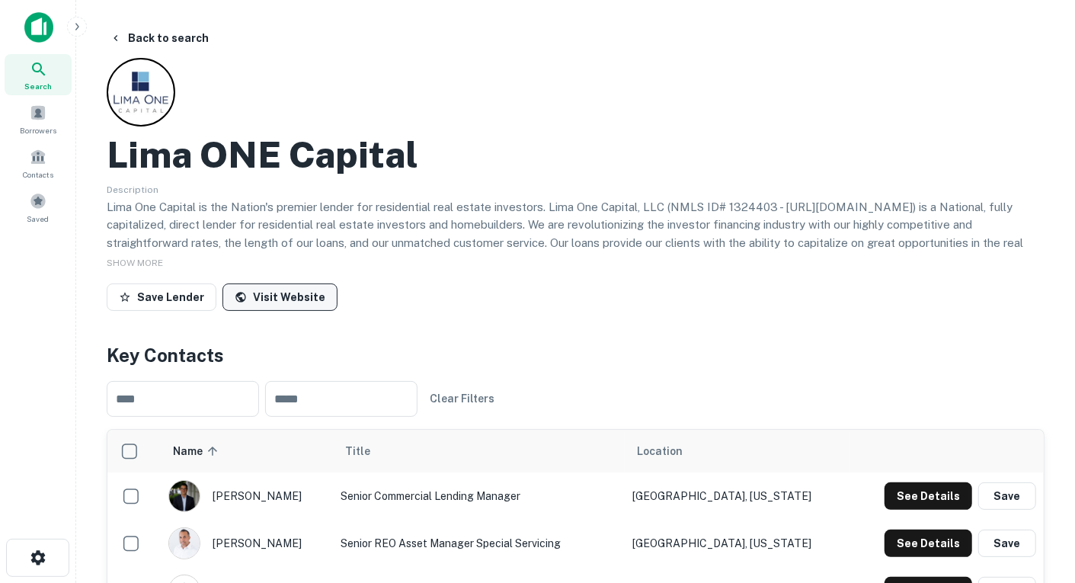
click at [277, 295] on link "Visit Website" at bounding box center [280, 296] width 115 height 27
